Goal: Task Accomplishment & Management: Use online tool/utility

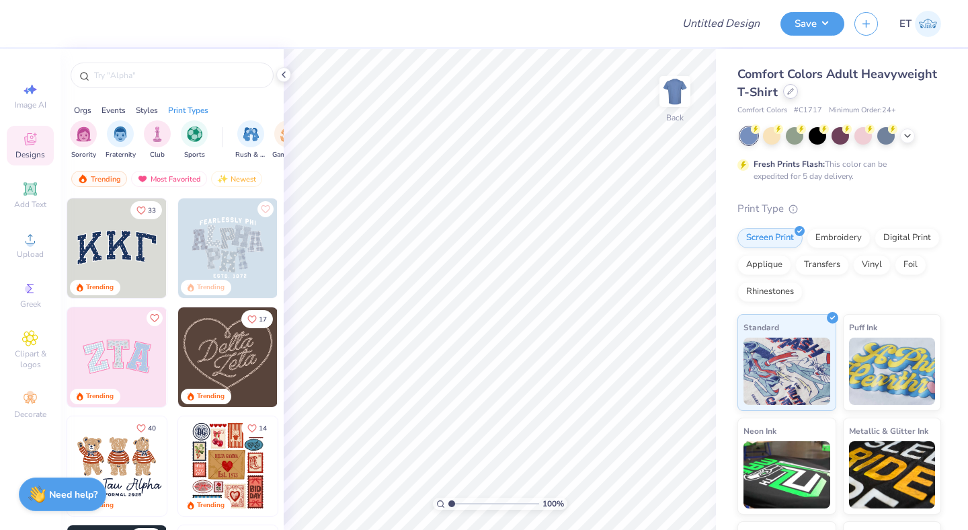
click at [791, 93] on icon at bounding box center [790, 91] width 7 height 7
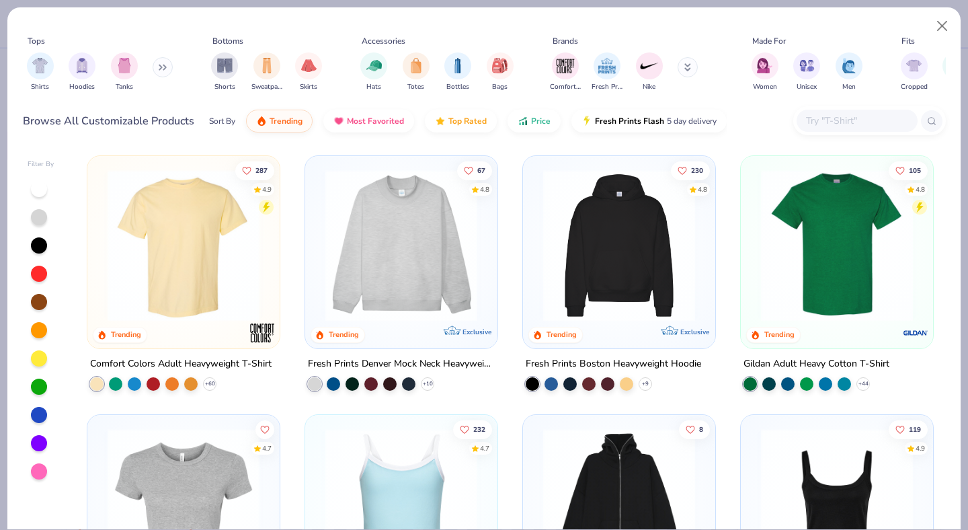
click at [819, 119] on input "text" at bounding box center [857, 120] width 104 height 15
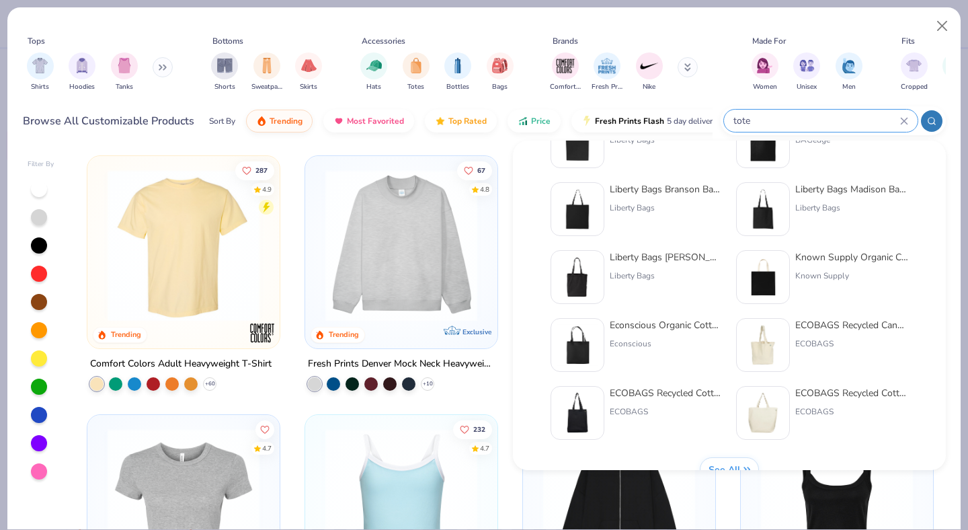
scroll to position [544, 0]
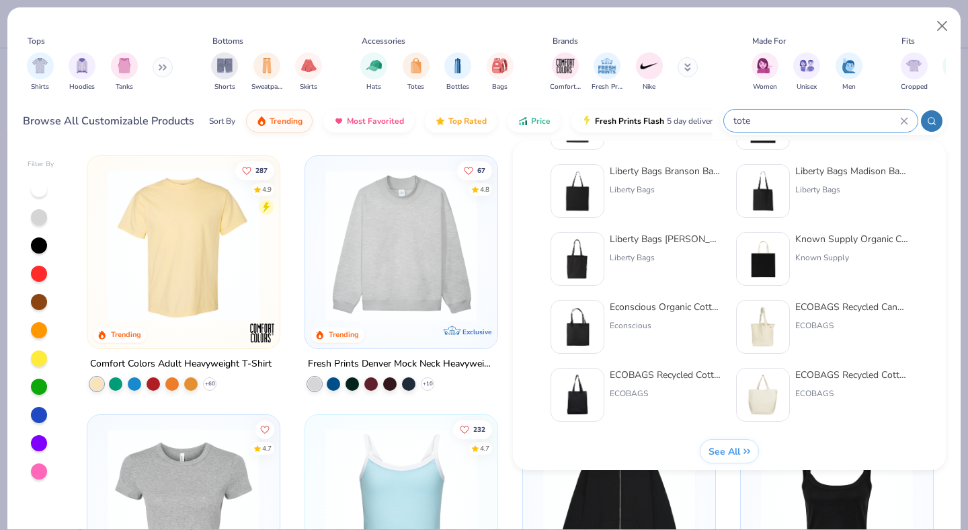
type input "tote"
click at [740, 448] on span "See All" at bounding box center [725, 451] width 32 height 13
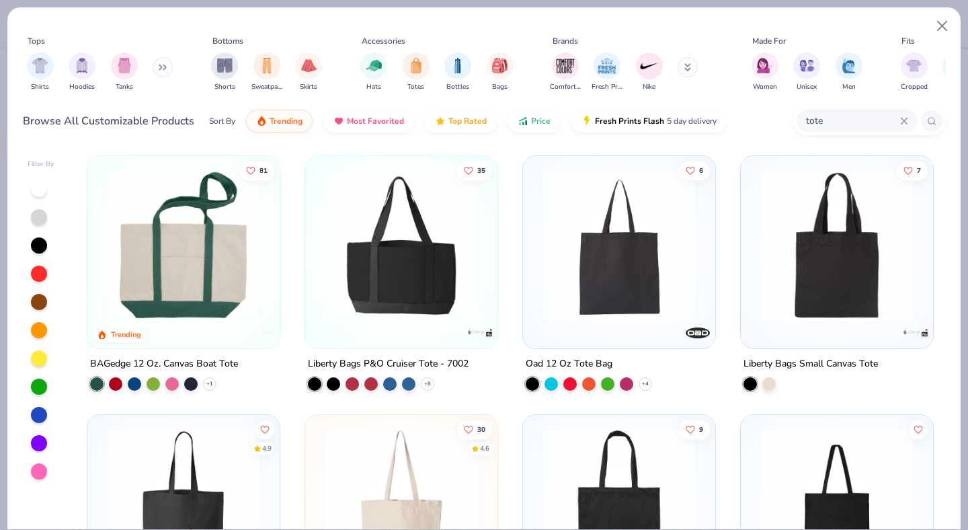
click at [825, 301] on img at bounding box center [836, 245] width 165 height 152
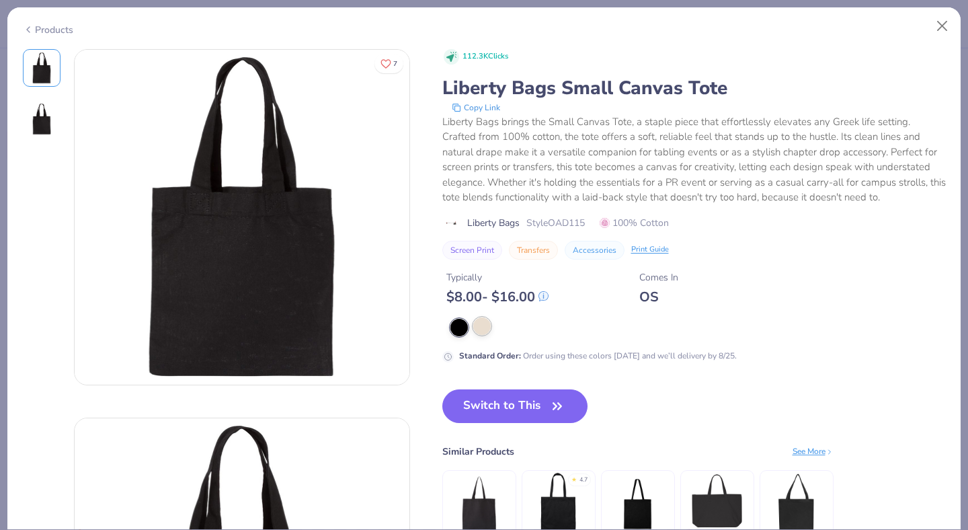
click at [487, 328] on div at bounding box center [481, 325] width 17 height 17
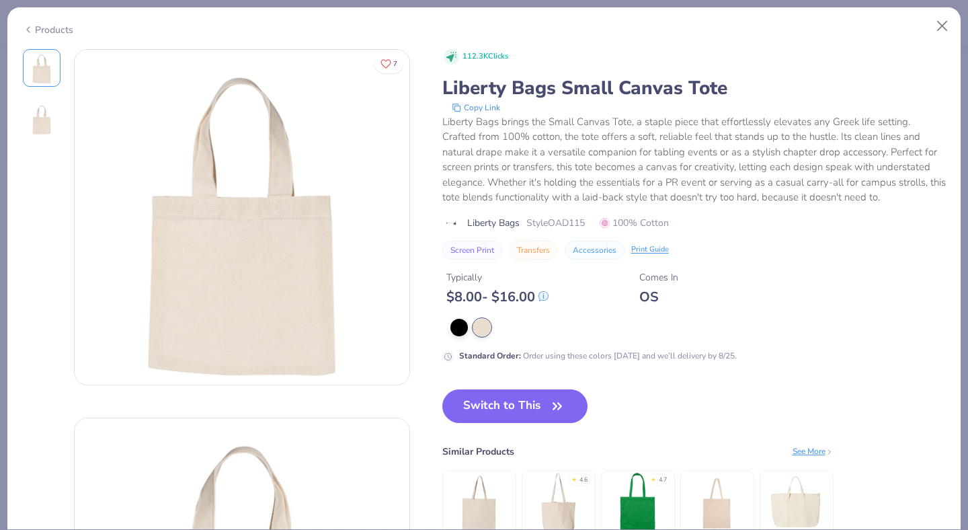
click at [43, 31] on div "Products" at bounding box center [48, 30] width 50 height 14
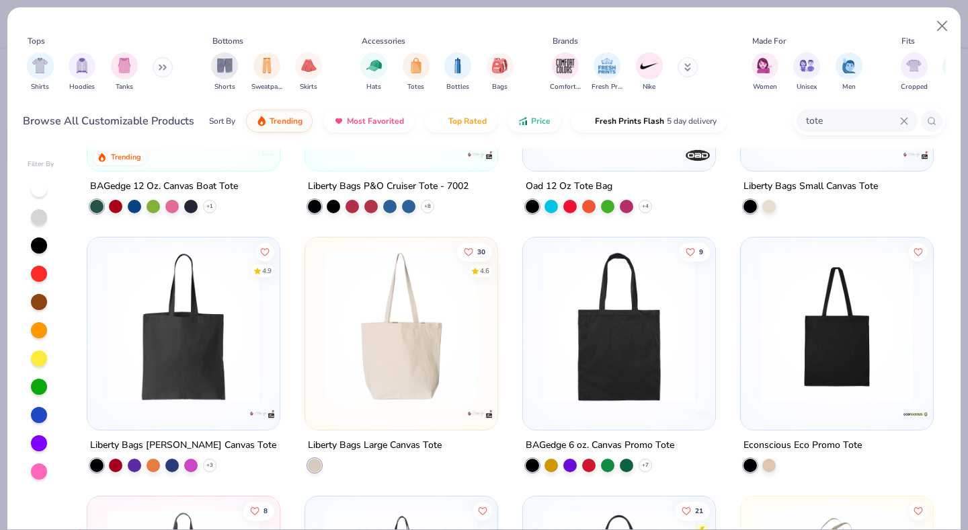
scroll to position [178, 0]
click at [210, 461] on icon at bounding box center [209, 463] width 11 height 11
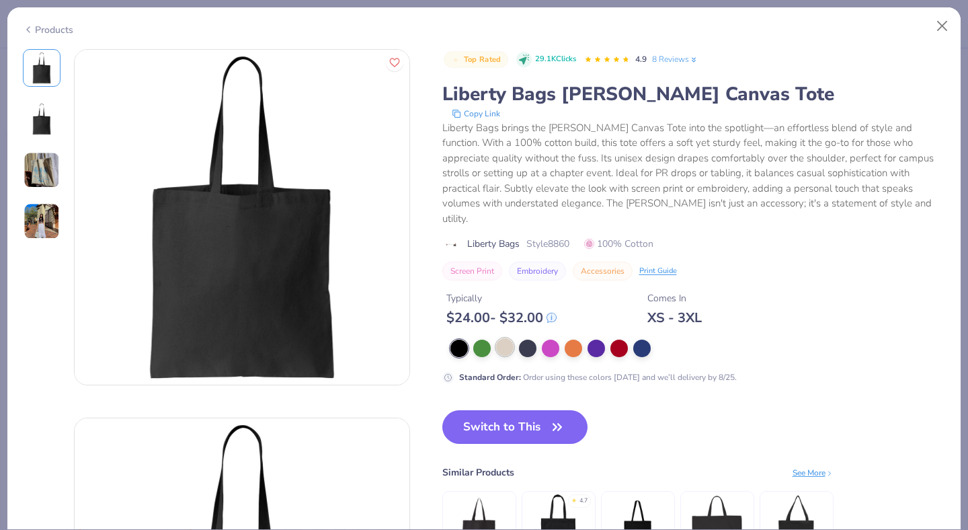
click at [505, 338] on div at bounding box center [504, 346] width 17 height 17
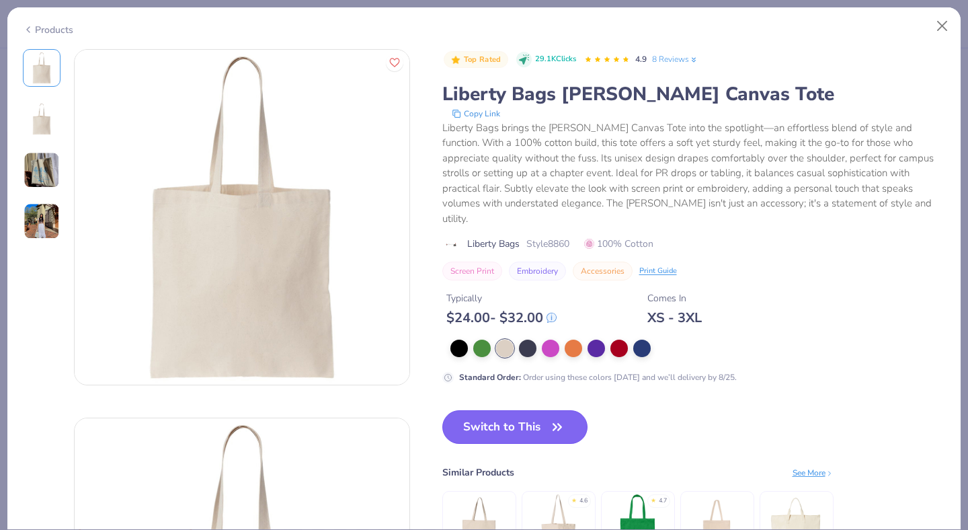
click at [526, 410] on button "Switch to This" at bounding box center [515, 427] width 146 height 34
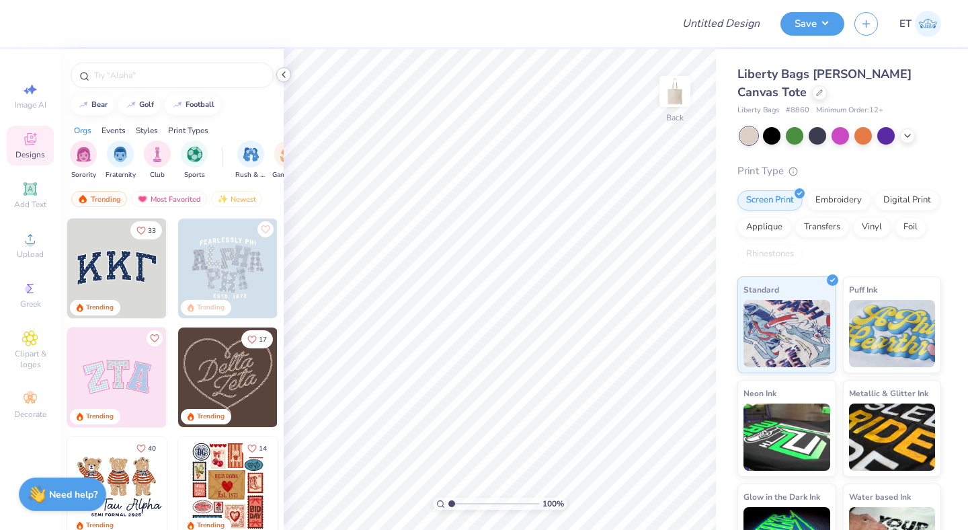
click at [282, 76] on icon at bounding box center [283, 74] width 11 height 11
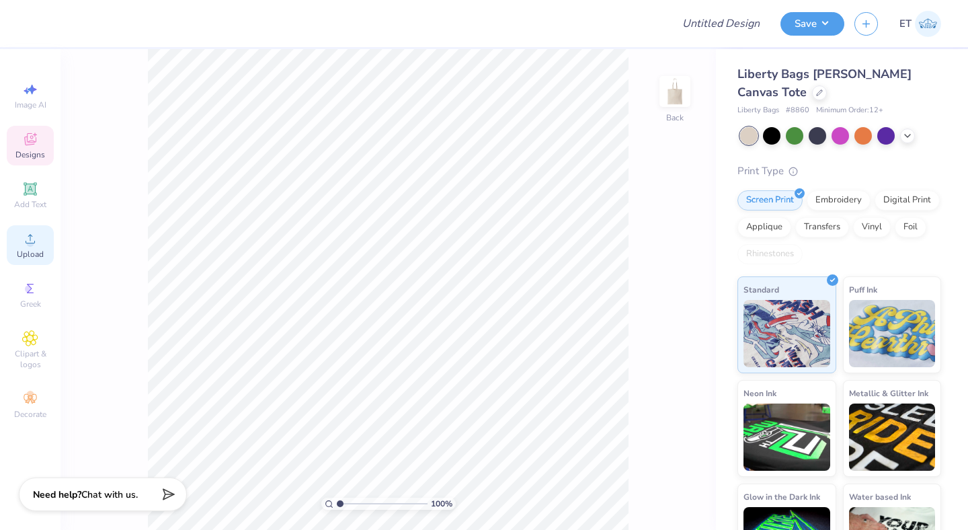
click at [35, 251] on span "Upload" at bounding box center [30, 254] width 27 height 11
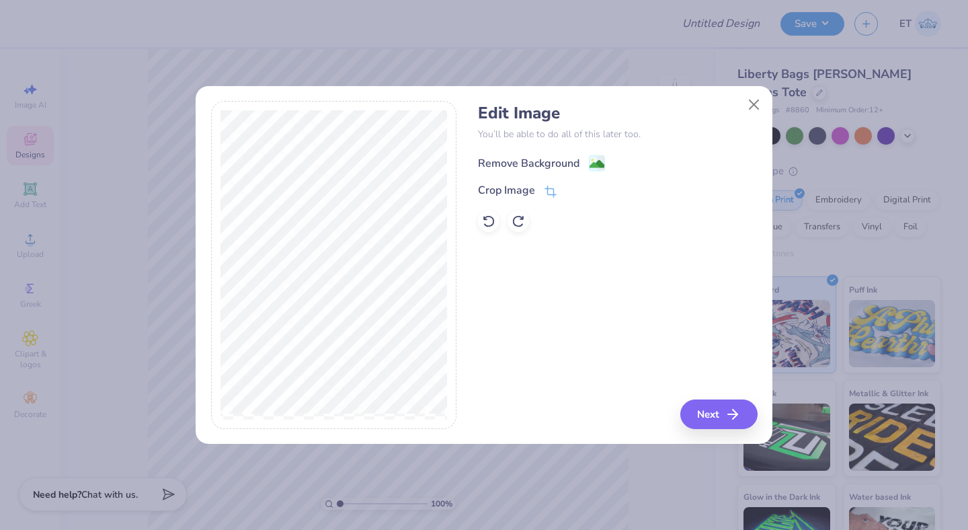
click at [541, 158] on div "Remove Background" at bounding box center [529, 163] width 102 height 16
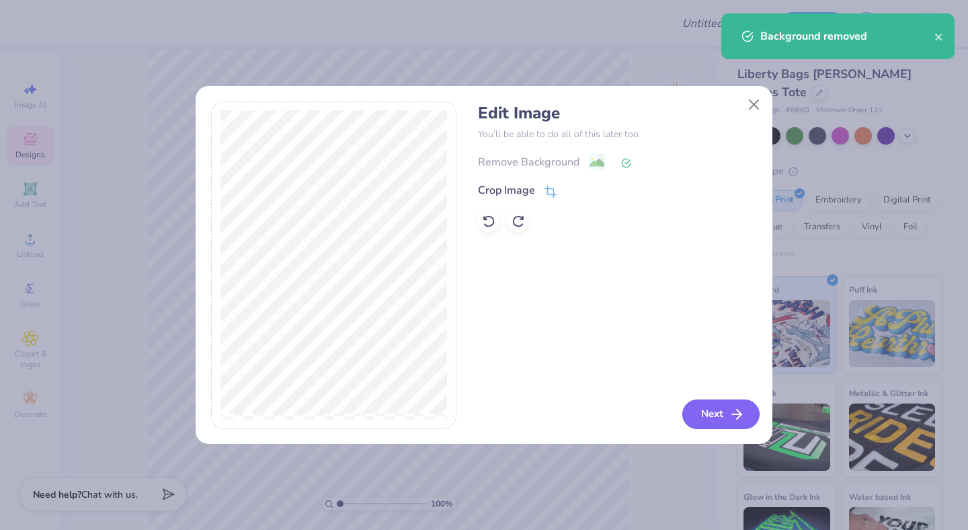
click at [720, 406] on button "Next" at bounding box center [720, 414] width 77 height 30
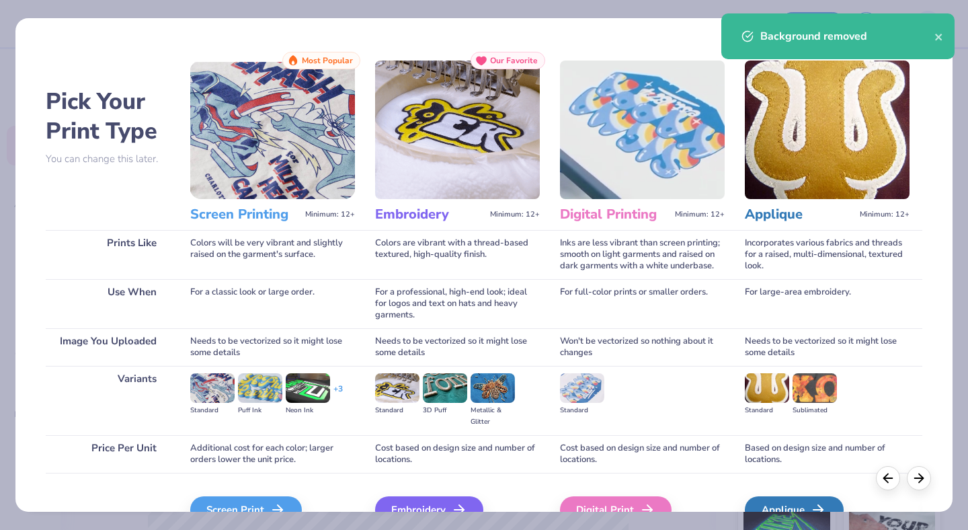
scroll to position [30, 0]
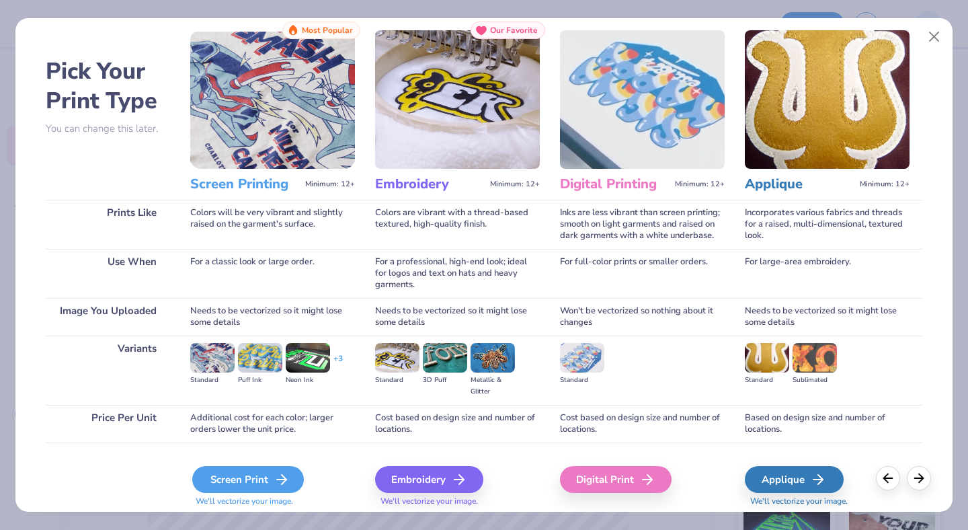
click at [265, 485] on div "Screen Print" at bounding box center [248, 479] width 112 height 27
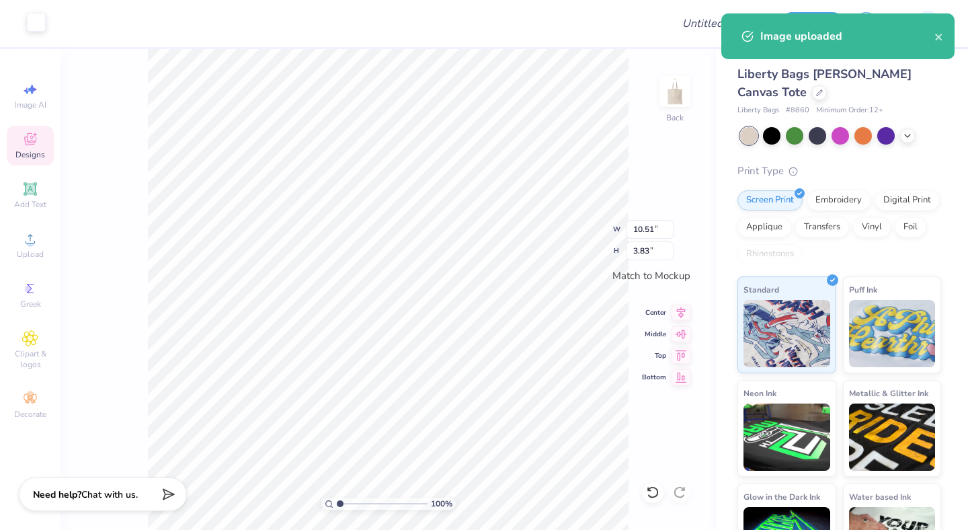
click at [38, 26] on div at bounding box center [36, 22] width 19 height 19
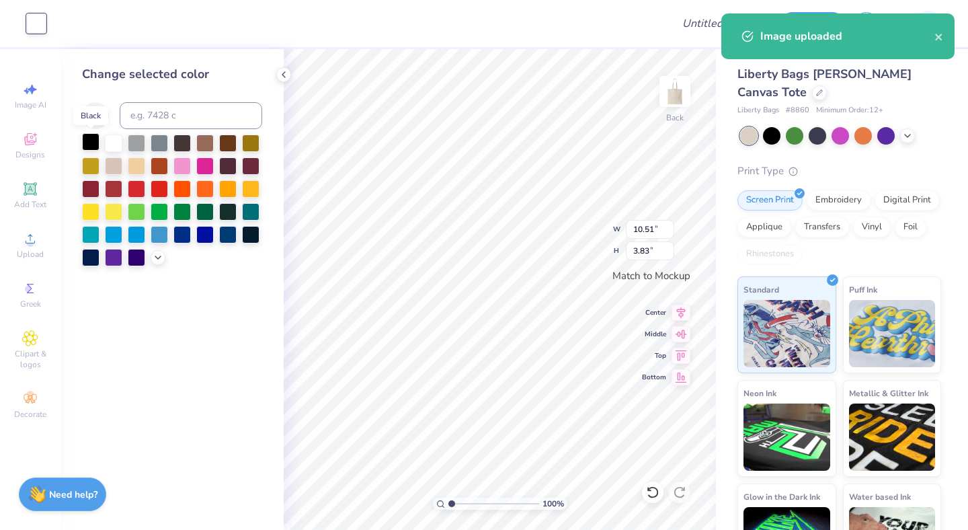
click at [92, 147] on div at bounding box center [90, 141] width 17 height 17
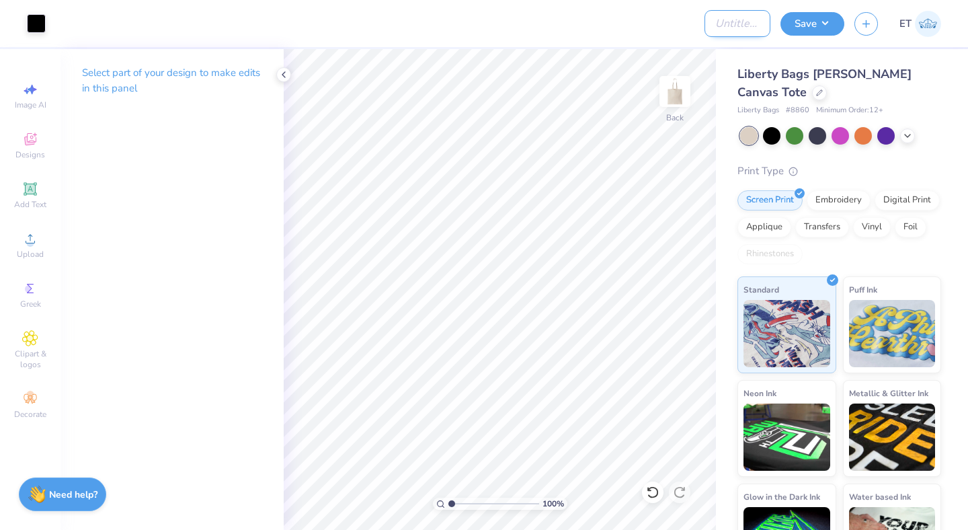
click at [704, 22] on input "Design Title" at bounding box center [737, 23] width 66 height 27
type input "Totes for [PERSON_NAME]"
click at [806, 22] on button "Save" at bounding box center [812, 22] width 64 height 24
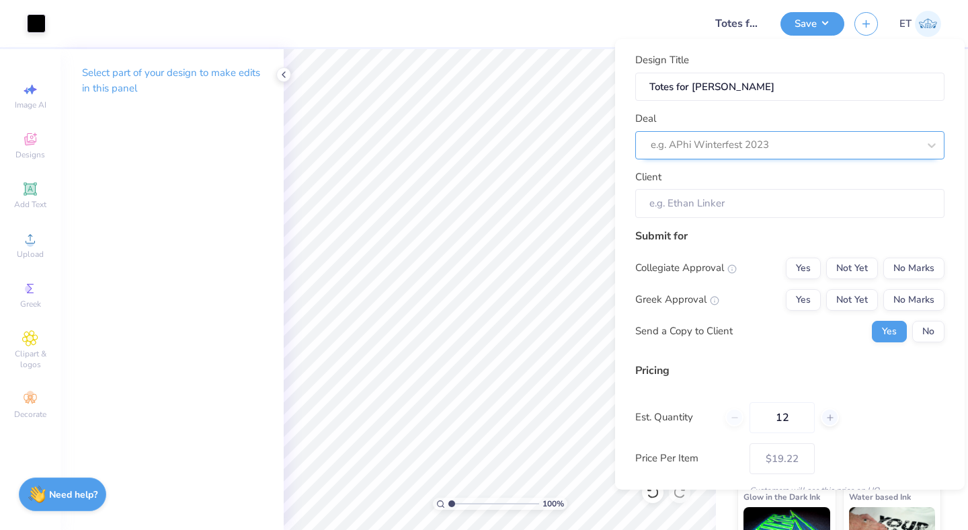
click at [849, 132] on div "e.g. APhi Winterfest 2023" at bounding box center [789, 145] width 309 height 28
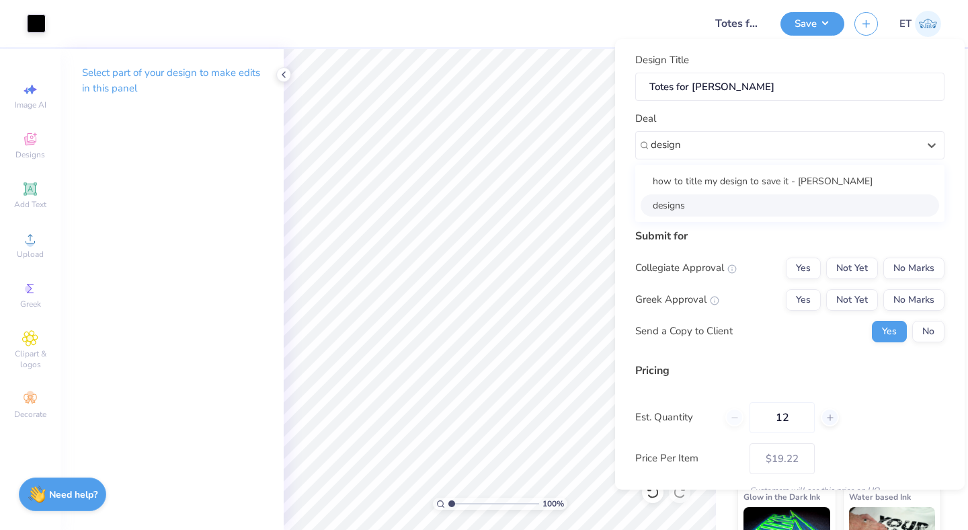
click at [753, 209] on div "designs" at bounding box center [790, 205] width 298 height 22
type input "design"
type input "Test Designs"
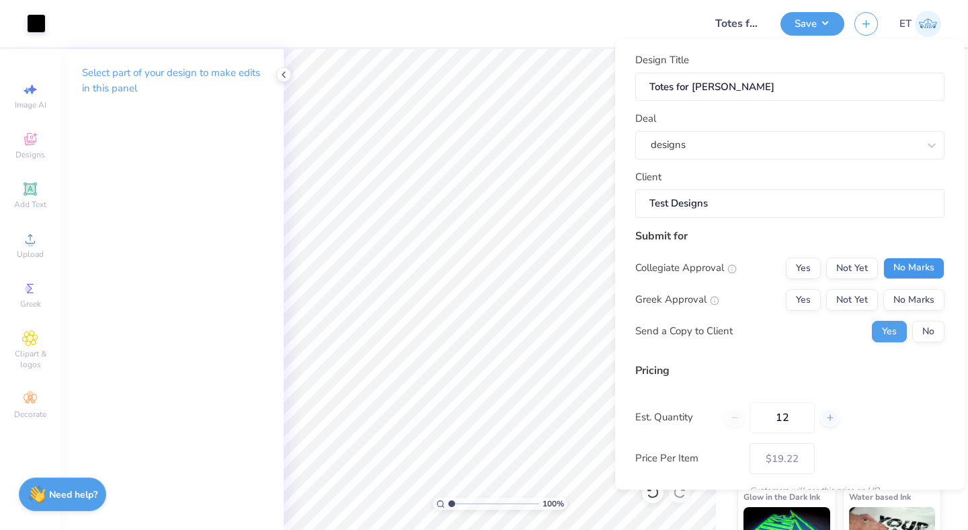
click at [904, 278] on button "No Marks" at bounding box center [913, 268] width 61 height 22
click at [907, 298] on button "No Marks" at bounding box center [913, 300] width 61 height 22
click at [928, 323] on button "No" at bounding box center [928, 332] width 32 height 22
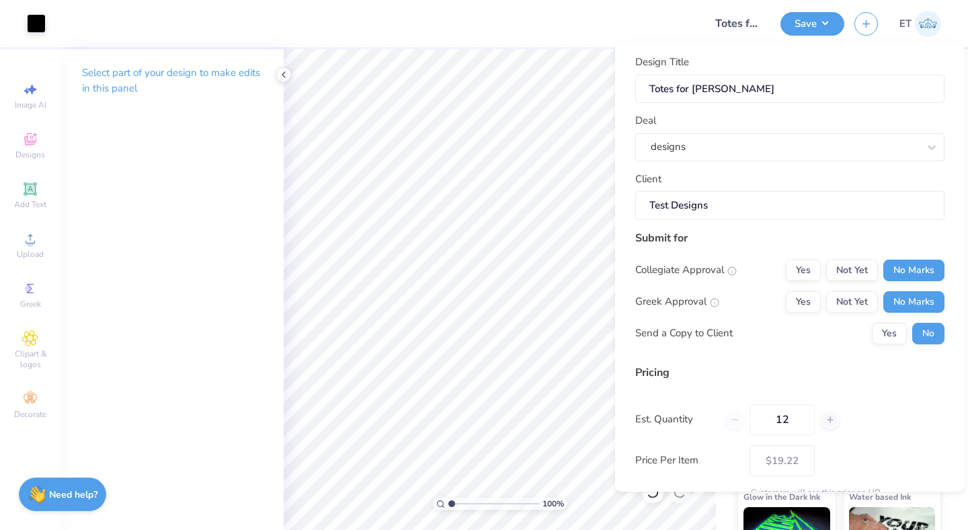
scroll to position [91, 0]
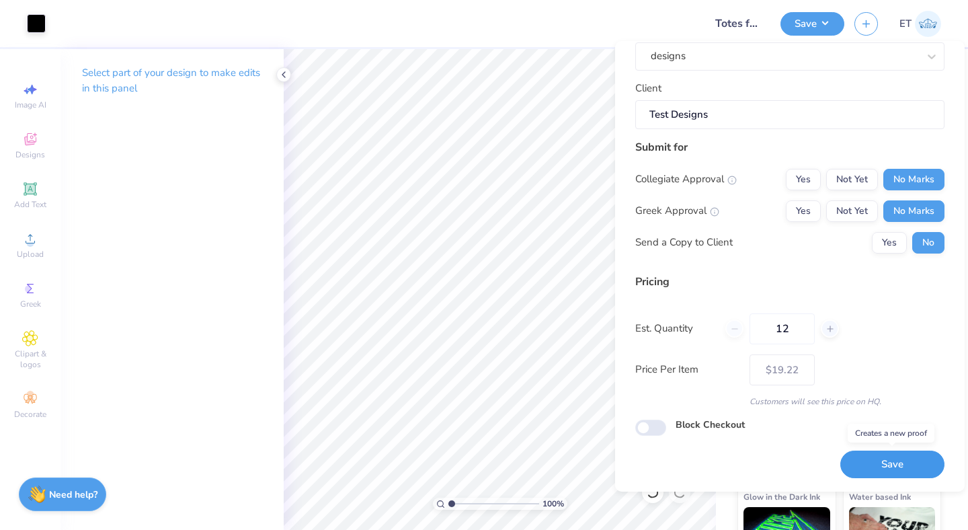
click at [872, 470] on button "Save" at bounding box center [892, 464] width 104 height 28
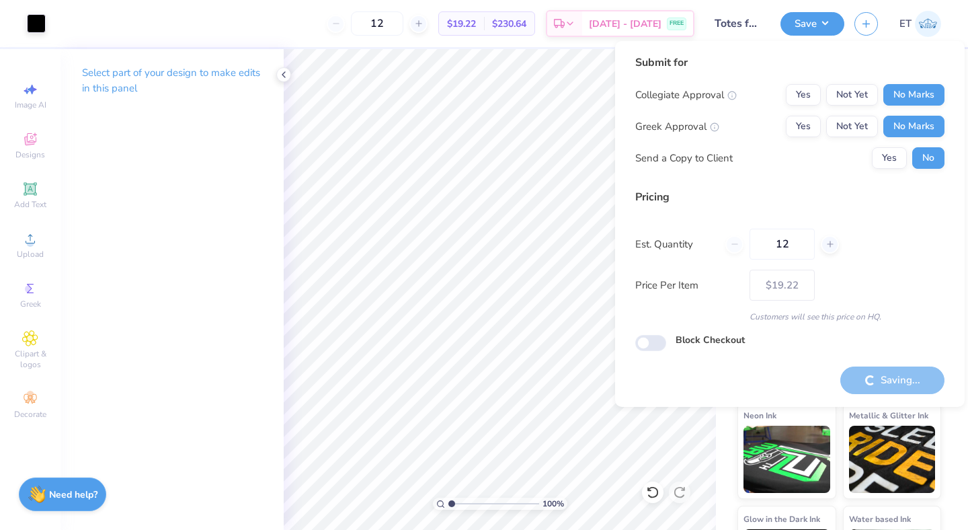
type input "– –"
